Goal: Transaction & Acquisition: Purchase product/service

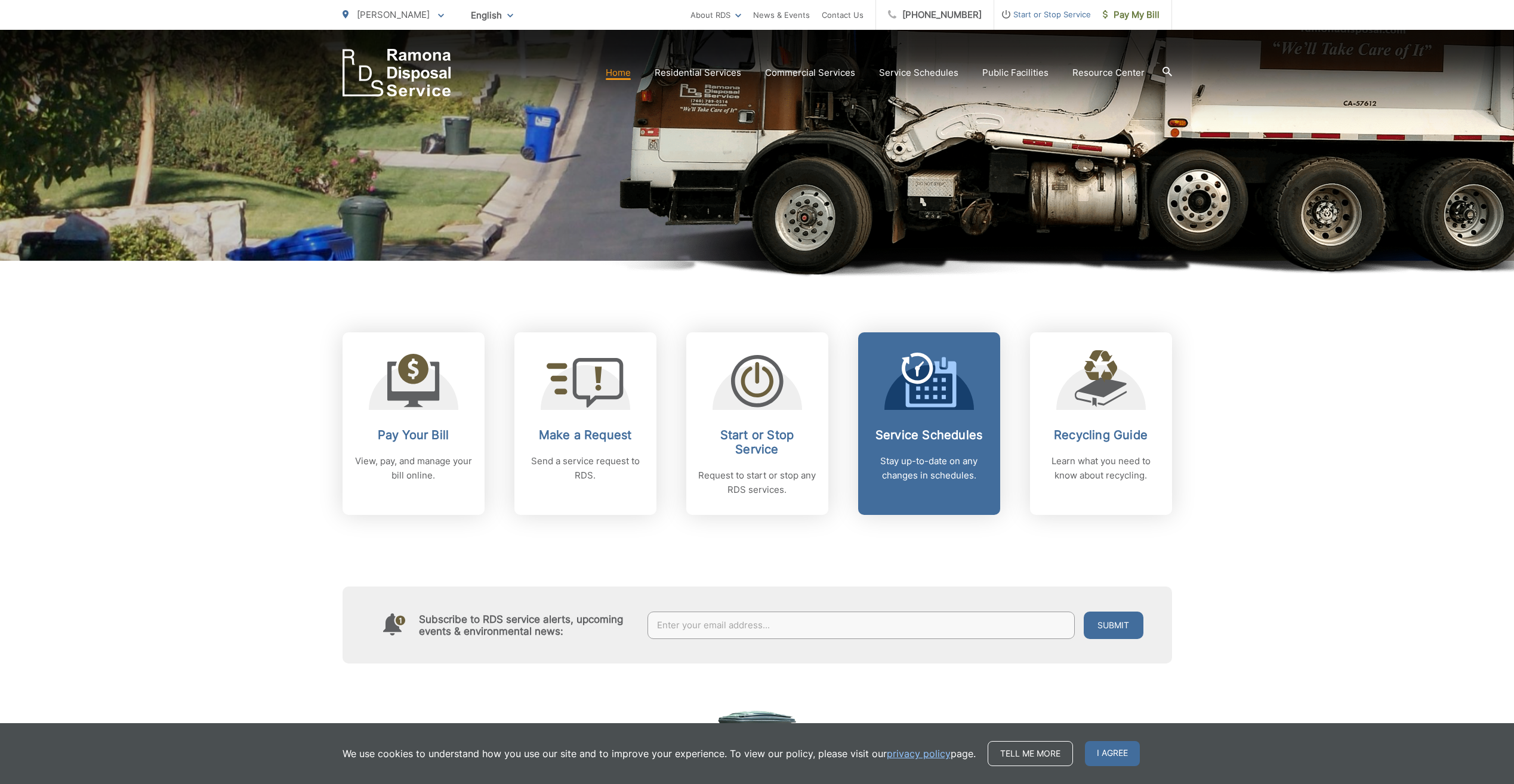
scroll to position [298, 0]
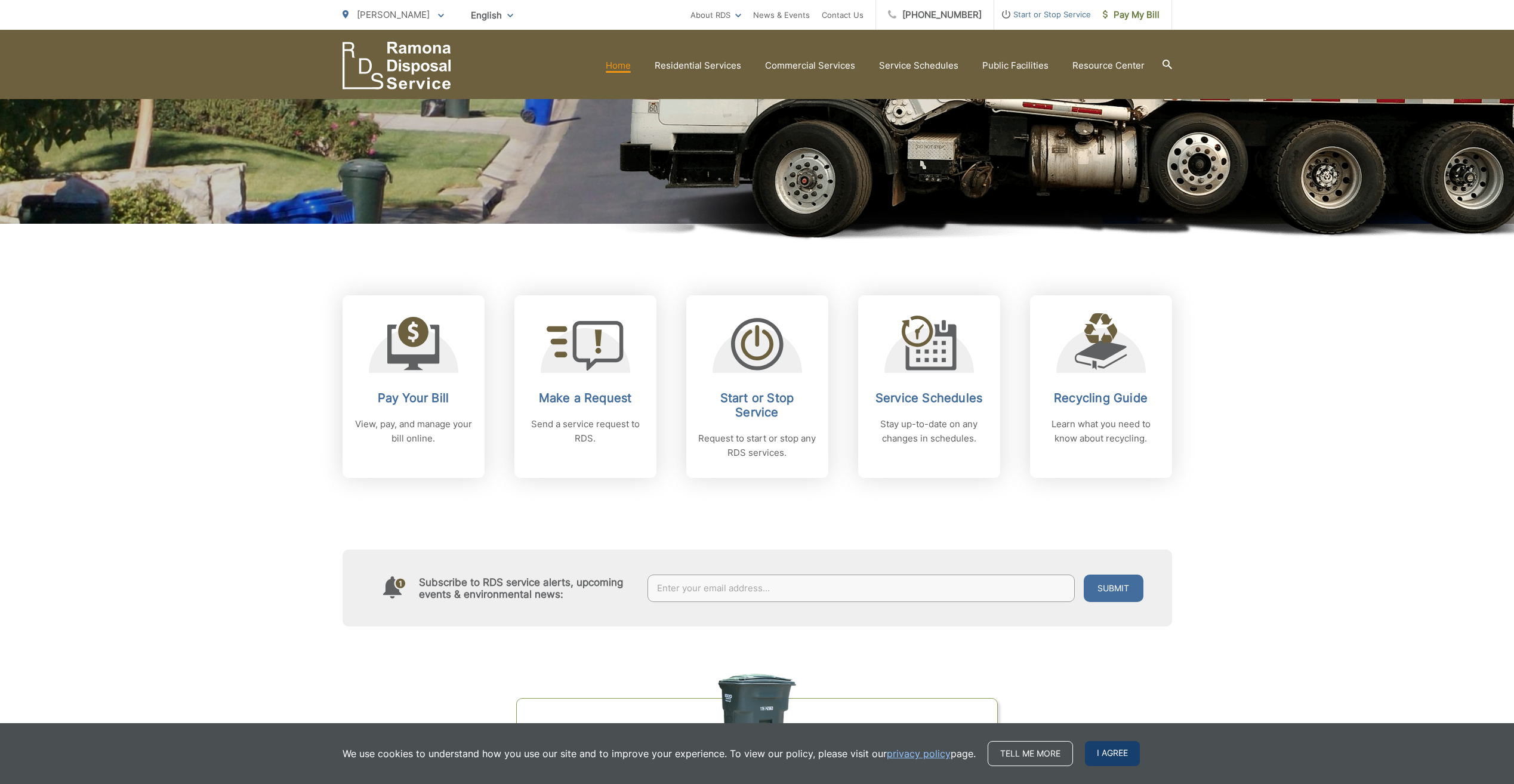
click at [1128, 756] on span "I agree" at bounding box center [1113, 753] width 55 height 25
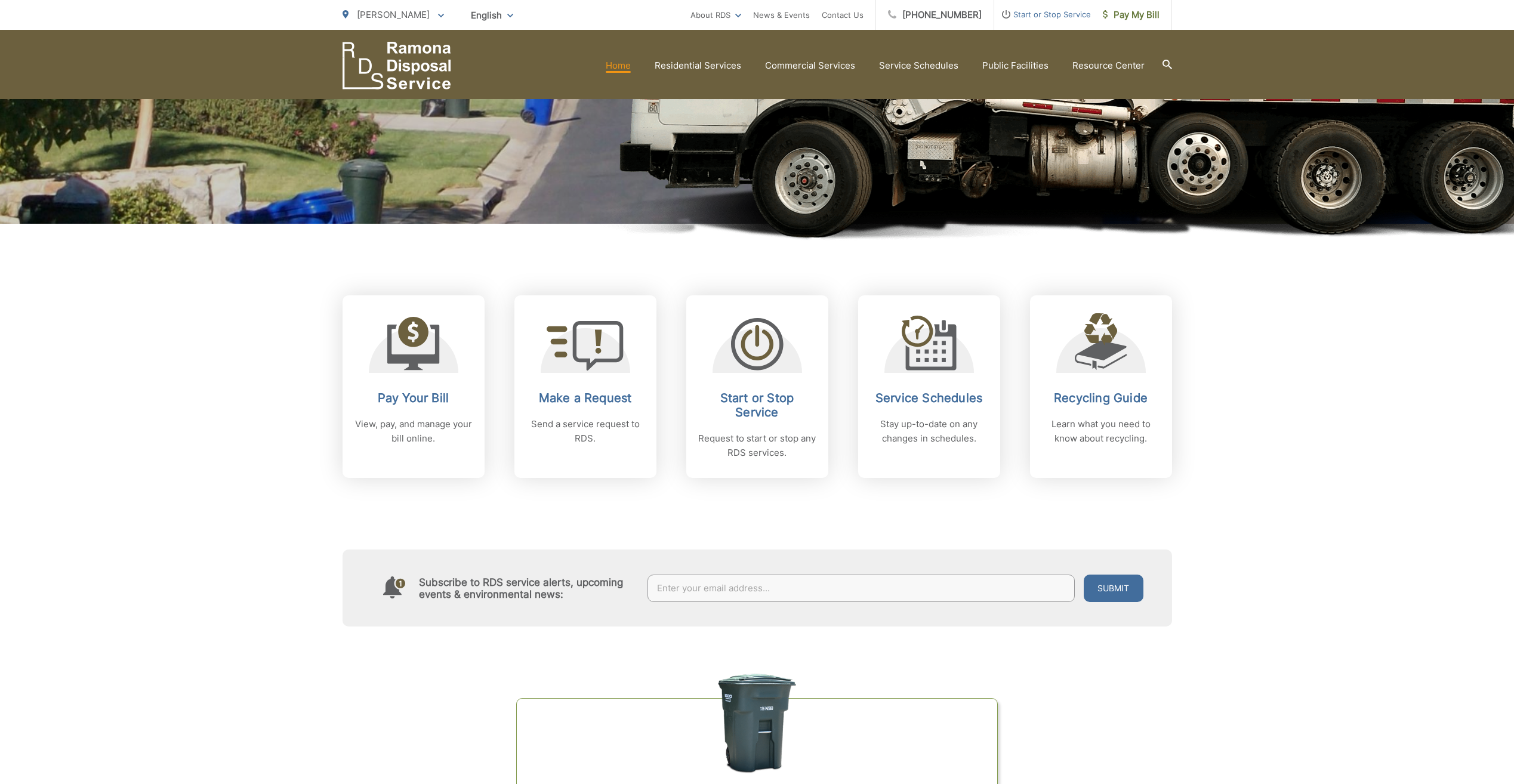
scroll to position [0, 0]
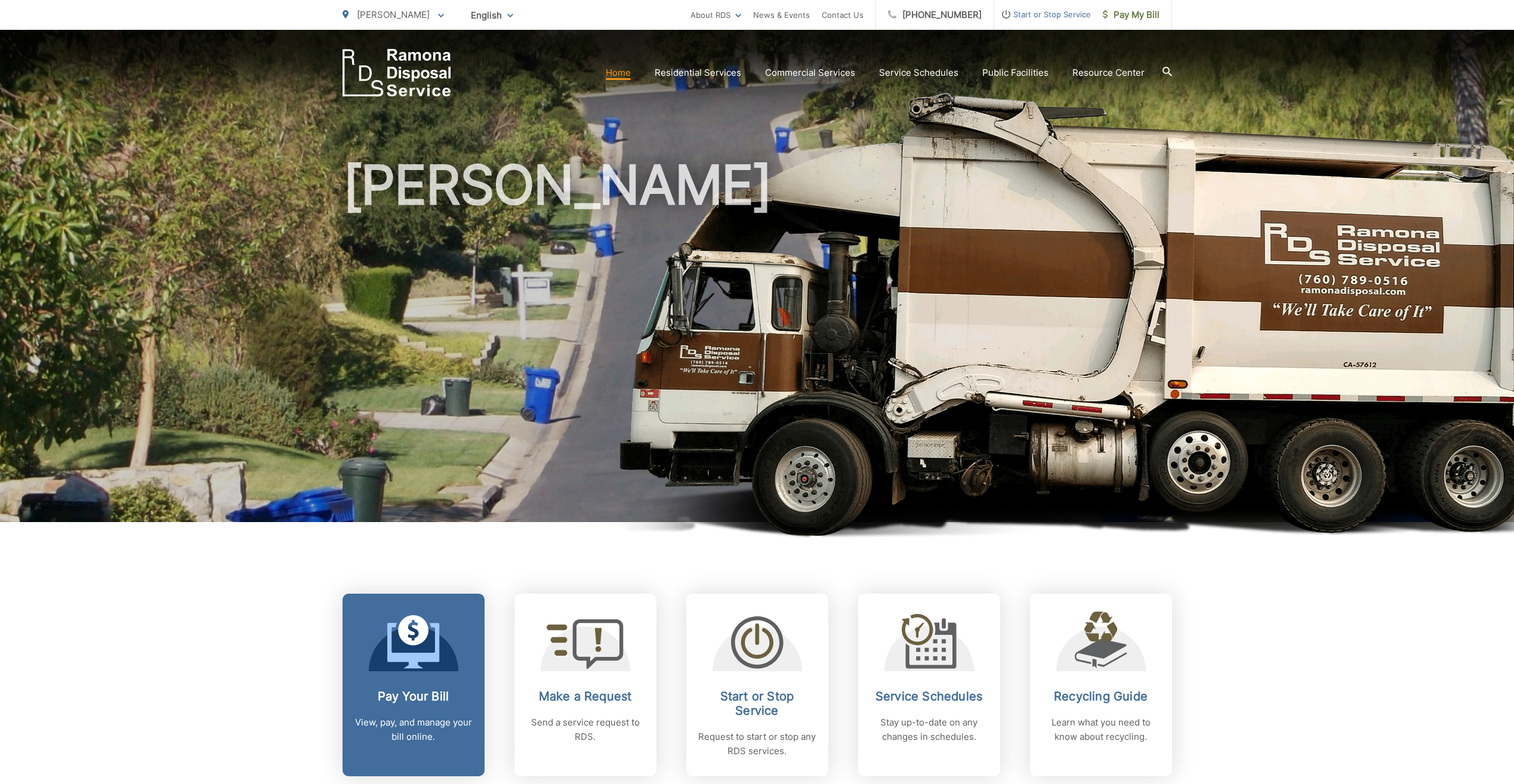
click at [384, 722] on p "View, pay, and manage your bill online." at bounding box center [413, 729] width 118 height 28
click at [422, 719] on p "View, pay, and manage your bill online." at bounding box center [413, 729] width 118 height 28
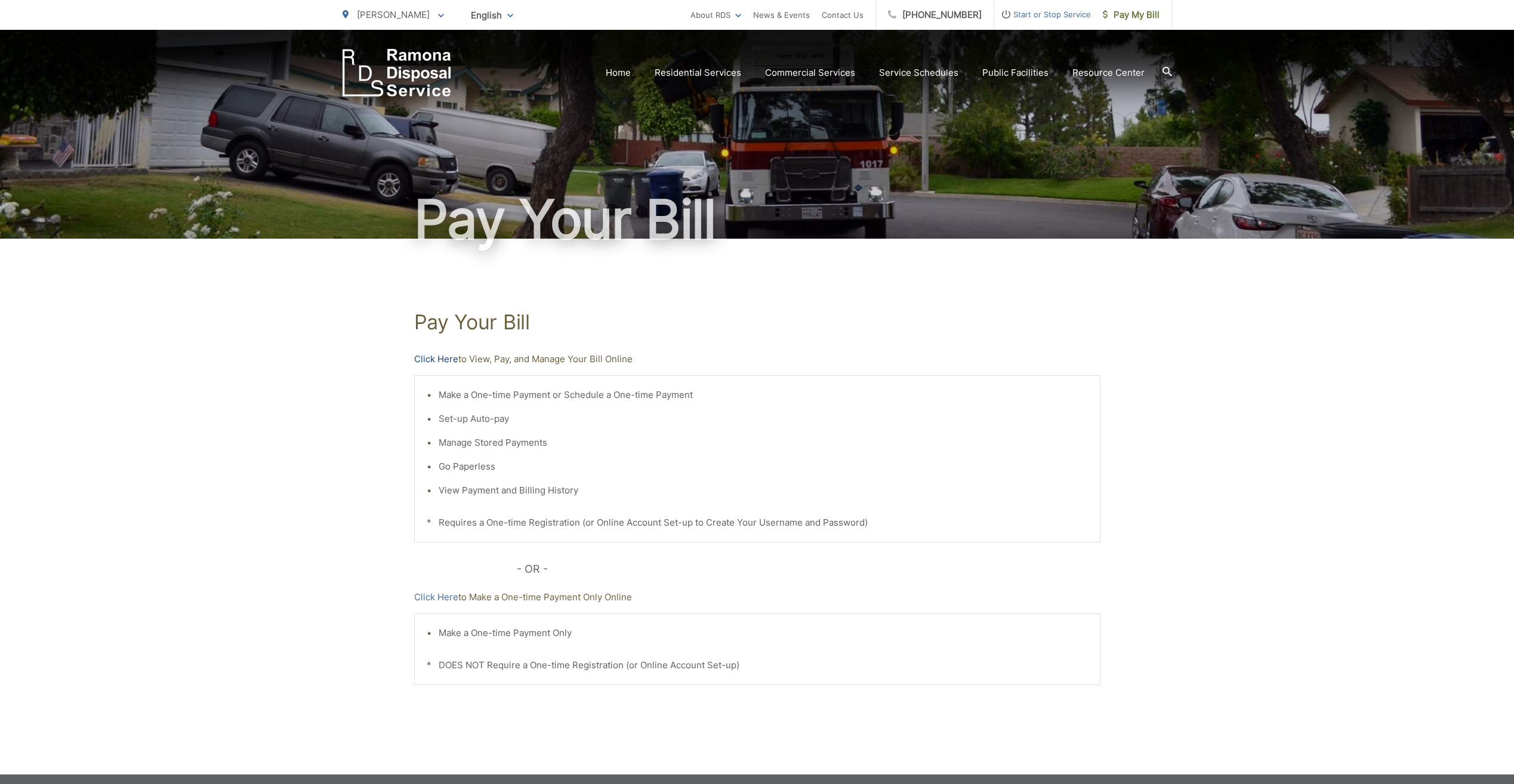
click at [436, 365] on link "Click Here" at bounding box center [436, 359] width 44 height 14
click at [424, 355] on link "Click Here" at bounding box center [436, 359] width 44 height 14
